Goal: Browse casually

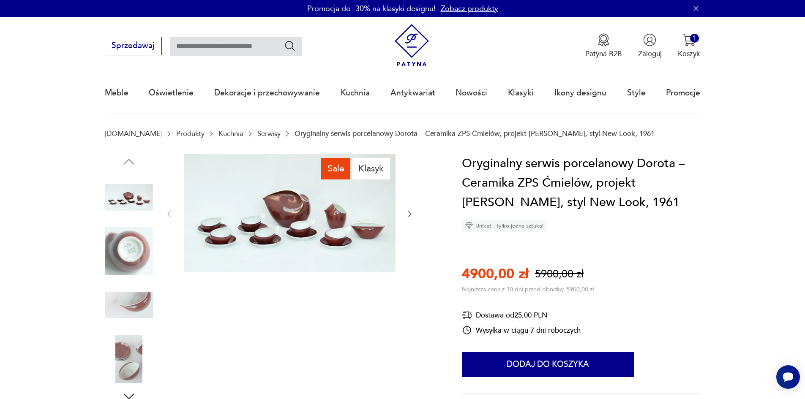
click at [301, 239] on img at bounding box center [290, 213] width 212 height 119
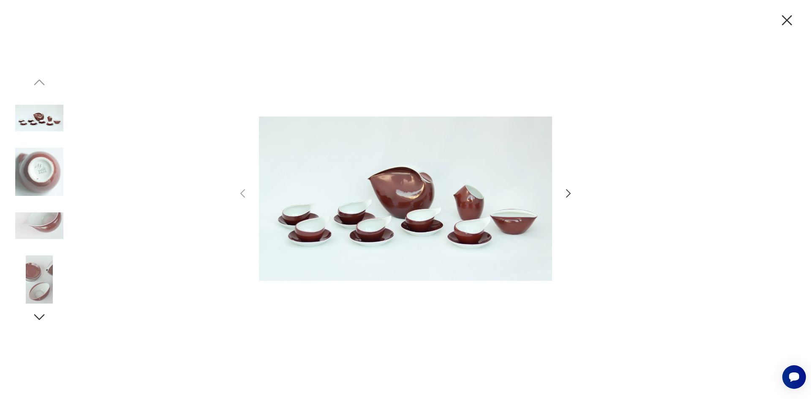
click at [572, 193] on icon "button" at bounding box center [568, 194] width 12 height 12
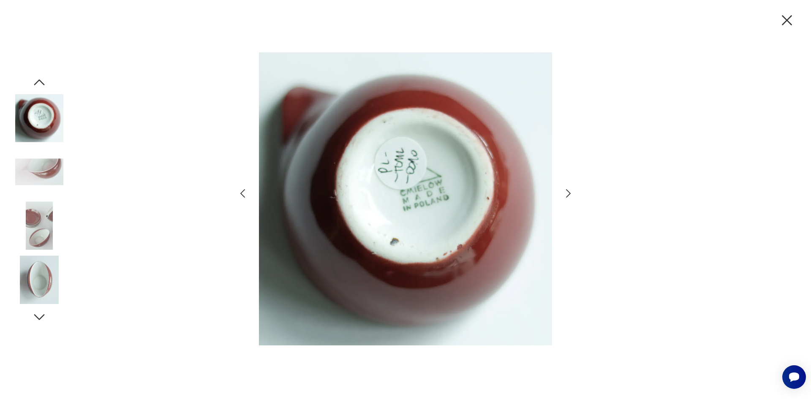
click at [571, 191] on icon "button" at bounding box center [568, 194] width 12 height 12
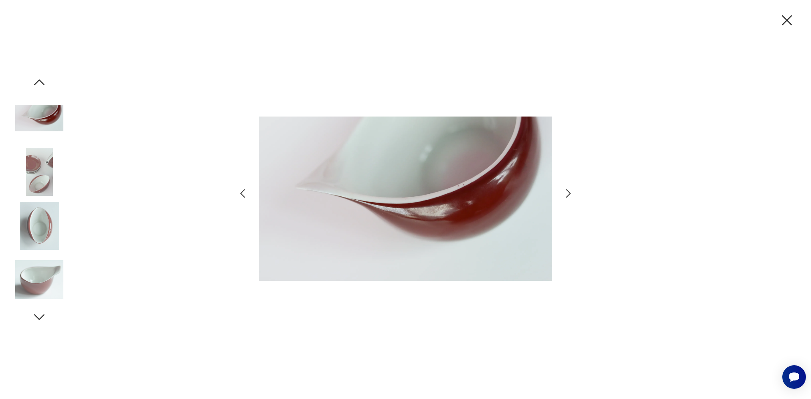
click at [568, 191] on icon "button" at bounding box center [568, 193] width 5 height 8
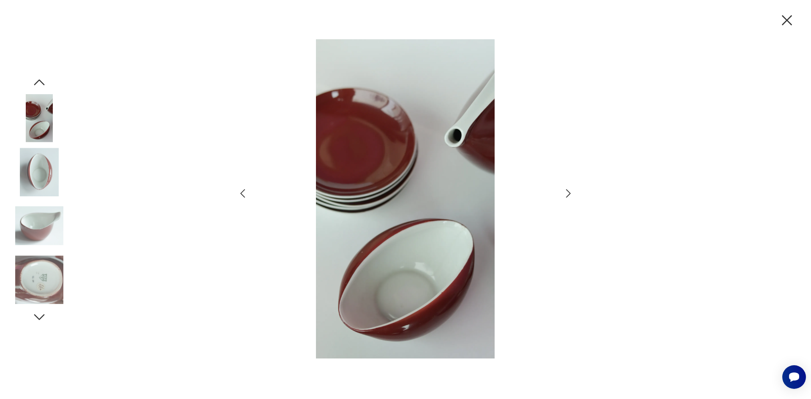
click at [571, 192] on icon "button" at bounding box center [568, 194] width 12 height 12
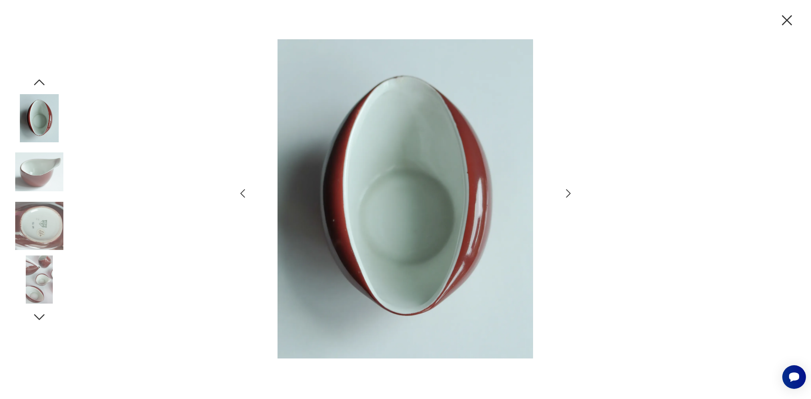
click at [569, 193] on icon "button" at bounding box center [568, 194] width 12 height 12
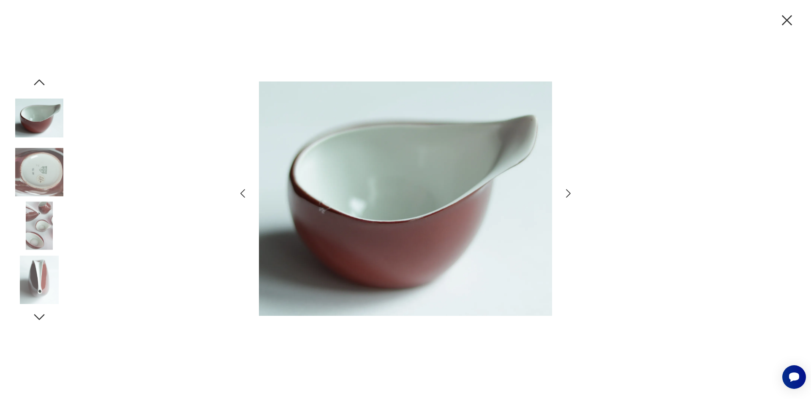
click at [569, 193] on icon "button" at bounding box center [568, 194] width 12 height 12
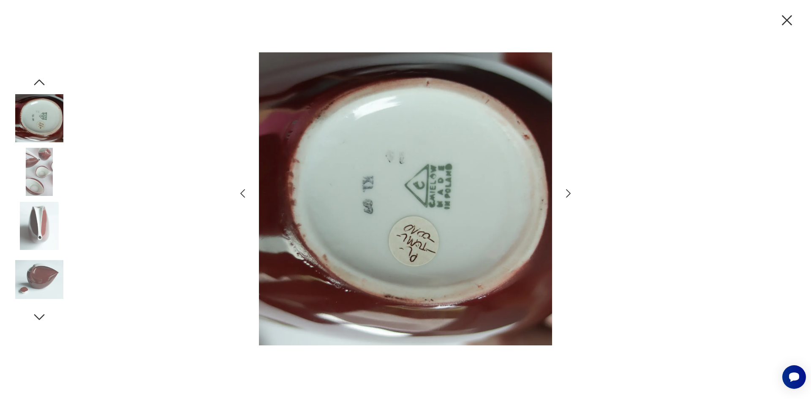
click at [569, 193] on icon "button" at bounding box center [568, 194] width 12 height 12
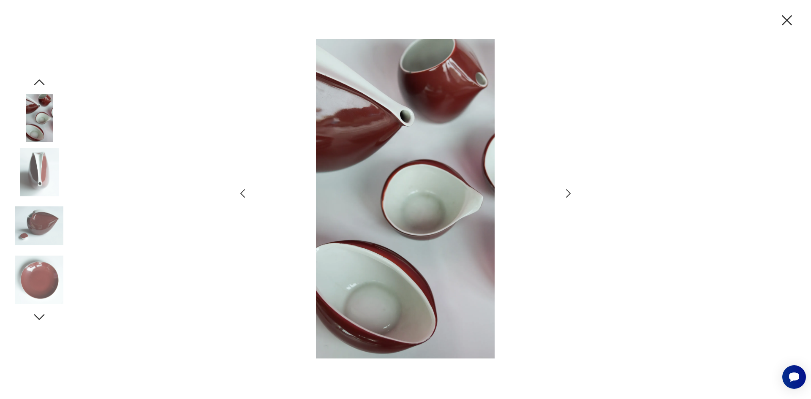
click at [570, 191] on icon "button" at bounding box center [568, 194] width 12 height 12
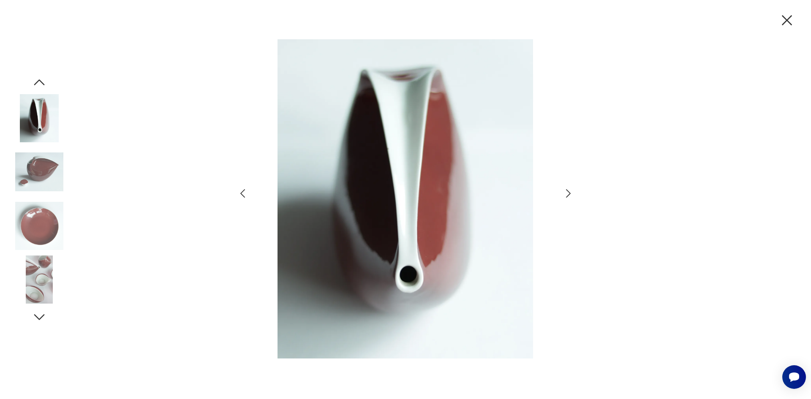
click at [569, 196] on icon "button" at bounding box center [568, 194] width 12 height 12
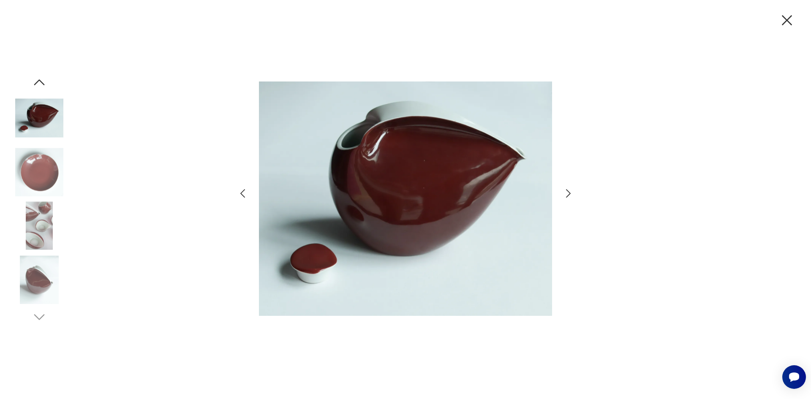
click at [788, 16] on icon "button" at bounding box center [787, 20] width 18 height 18
